Goal: Task Accomplishment & Management: Use online tool/utility

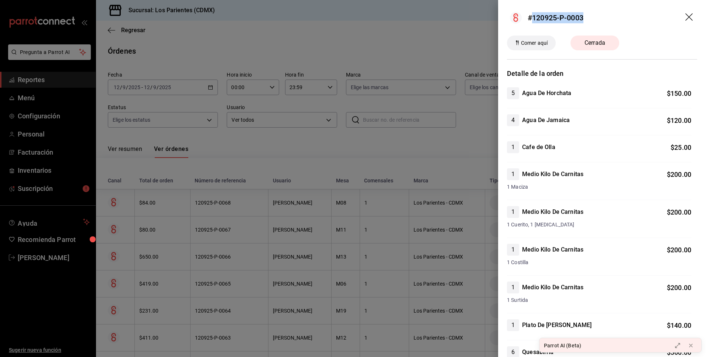
scroll to position [1705, 0]
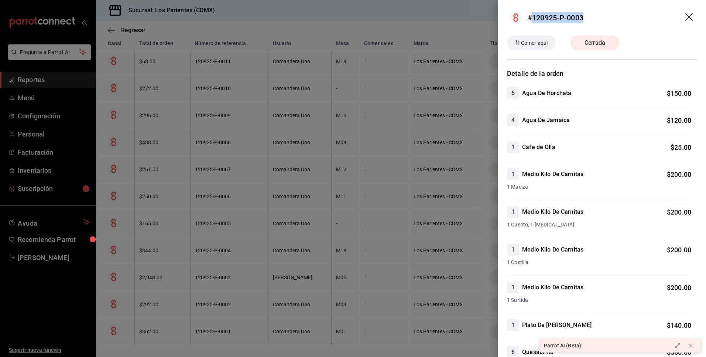
click at [686, 21] on icon "drag" at bounding box center [690, 17] width 9 height 9
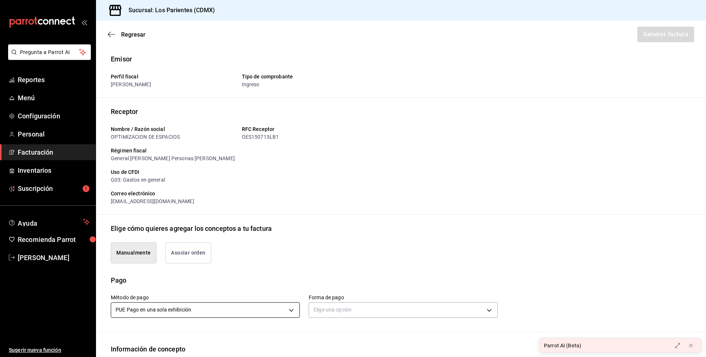
scroll to position [222, 0]
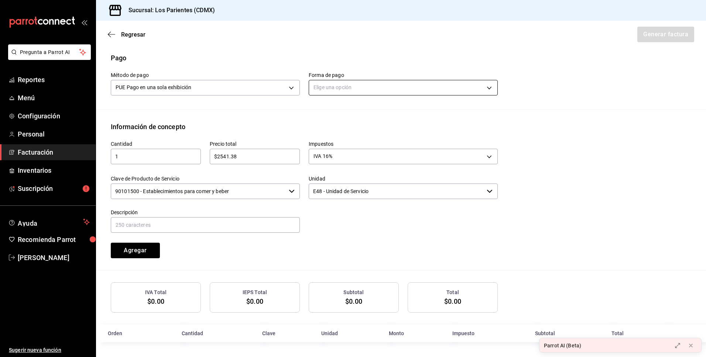
click at [392, 86] on body "Pregunta a Parrot AI Reportes Menú Configuración Personal Facturación Inventari…" at bounding box center [353, 178] width 706 height 357
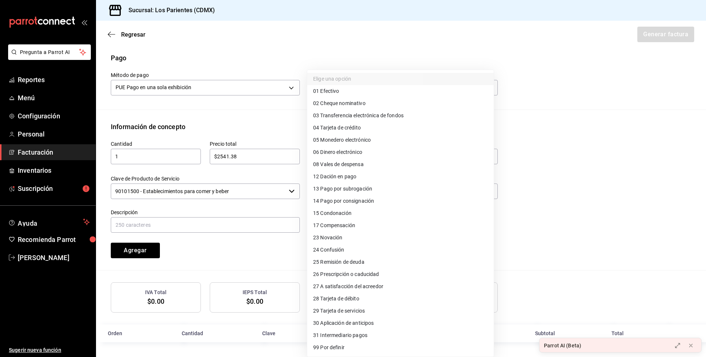
click at [362, 294] on li "28 Tarjeta de débito" at bounding box center [400, 298] width 187 height 12
type input "28"
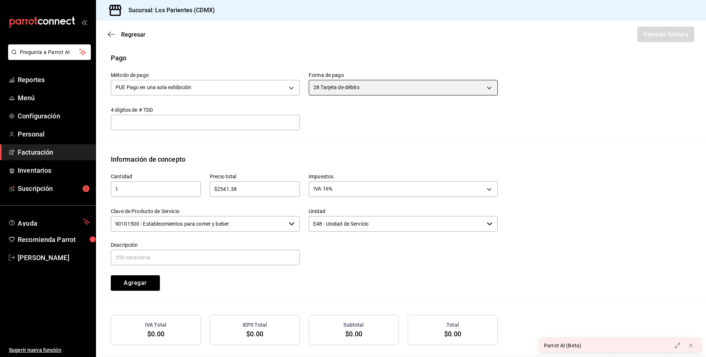
scroll to position [255, 0]
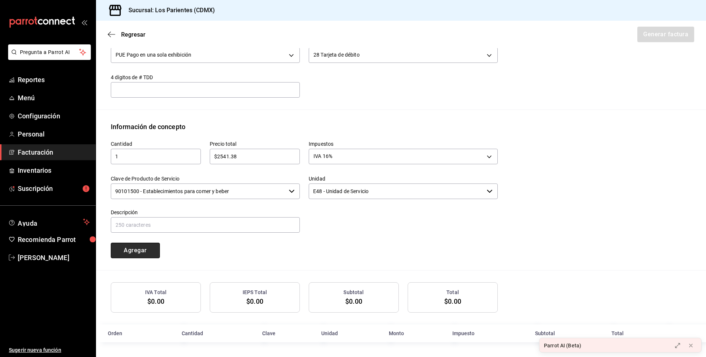
click at [143, 255] on button "Agregar" at bounding box center [135, 250] width 49 height 16
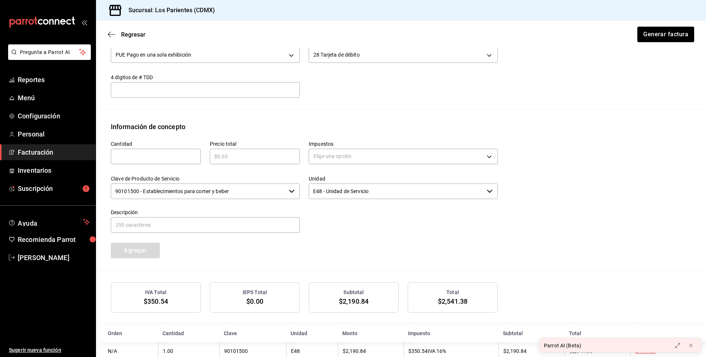
scroll to position [273, 0]
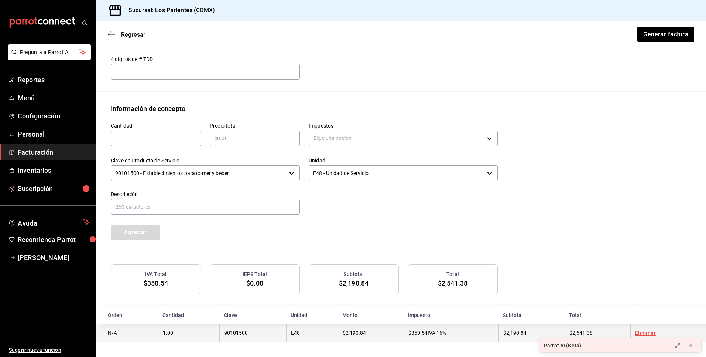
click at [638, 332] on link "Eliminar" at bounding box center [645, 333] width 21 height 6
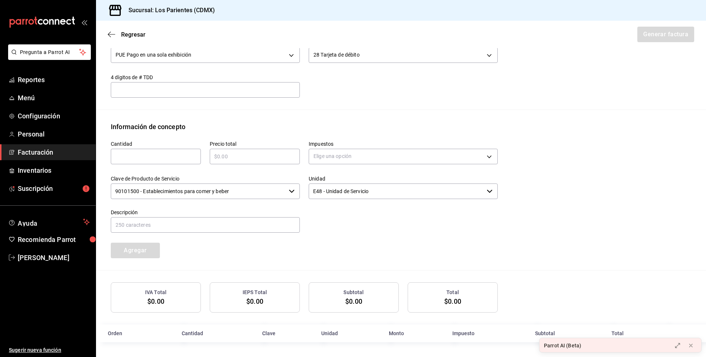
scroll to position [255, 0]
click at [157, 156] on input "text" at bounding box center [156, 156] width 90 height 9
type input "1"
type input "$2948"
click at [391, 154] on body "Pregunta a Parrot AI Reportes Menú Configuración Personal Facturación Inventari…" at bounding box center [353, 178] width 706 height 357
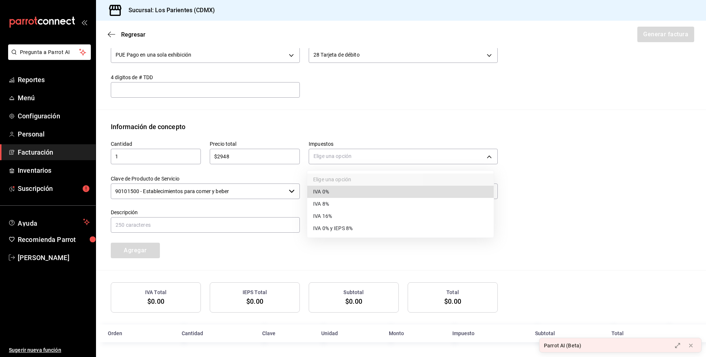
click at [337, 213] on li "IVA 16%" at bounding box center [400, 216] width 187 height 12
type input "IVA_16"
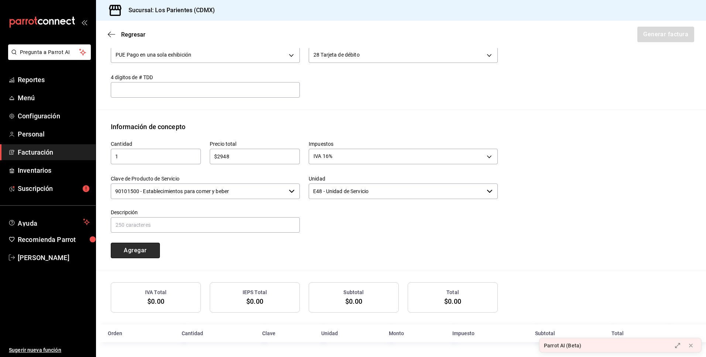
click at [150, 251] on button "Agregar" at bounding box center [135, 250] width 49 height 16
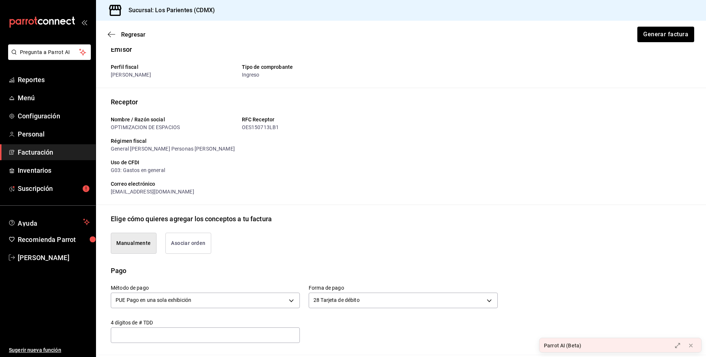
scroll to position [12, 0]
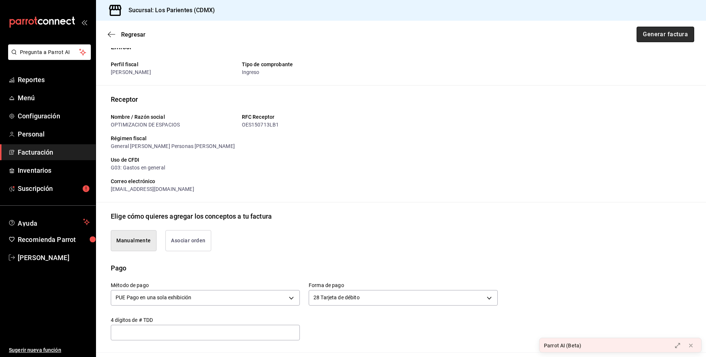
click at [663, 35] on button "Generar factura" at bounding box center [666, 35] width 58 height 16
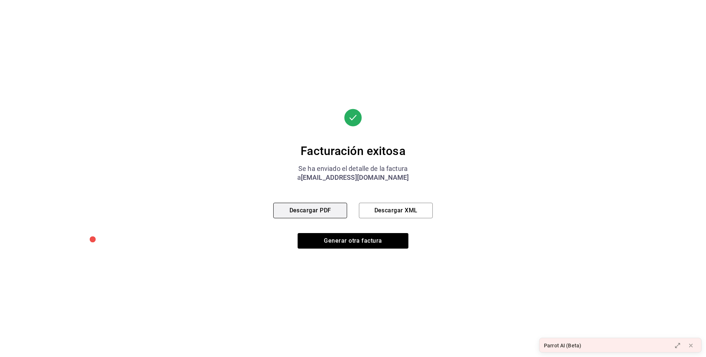
click at [324, 211] on button "Descargar PDF" at bounding box center [310, 210] width 74 height 16
